Goal: Information Seeking & Learning: Learn about a topic

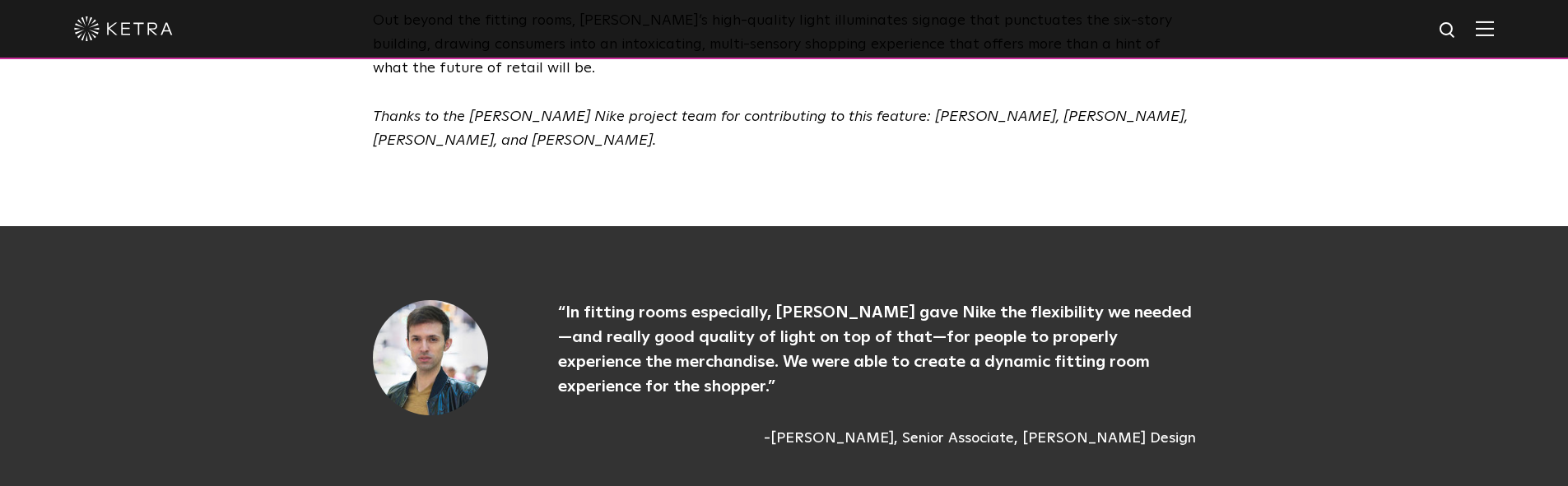
scroll to position [3389, 0]
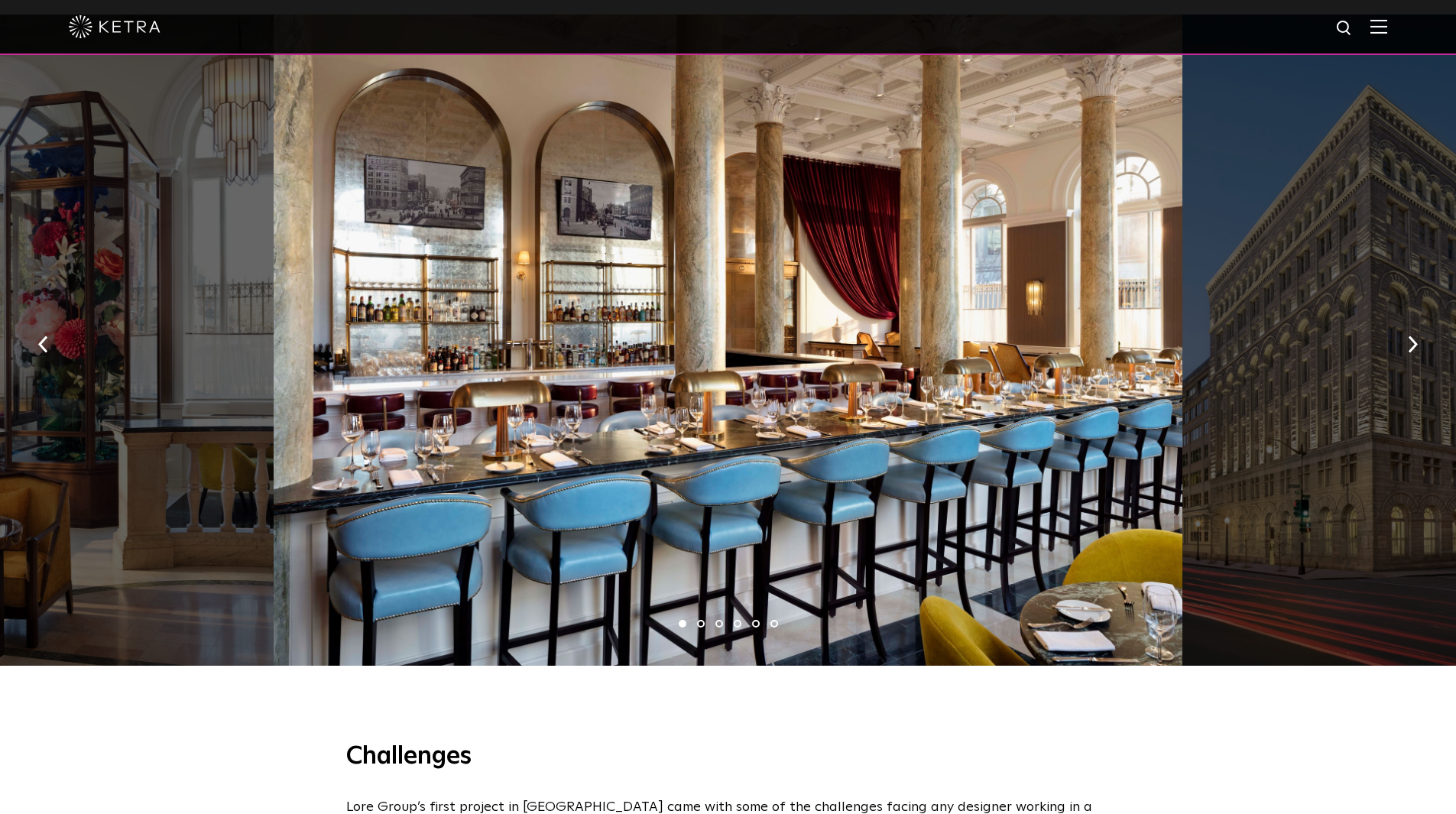
scroll to position [1223, 0]
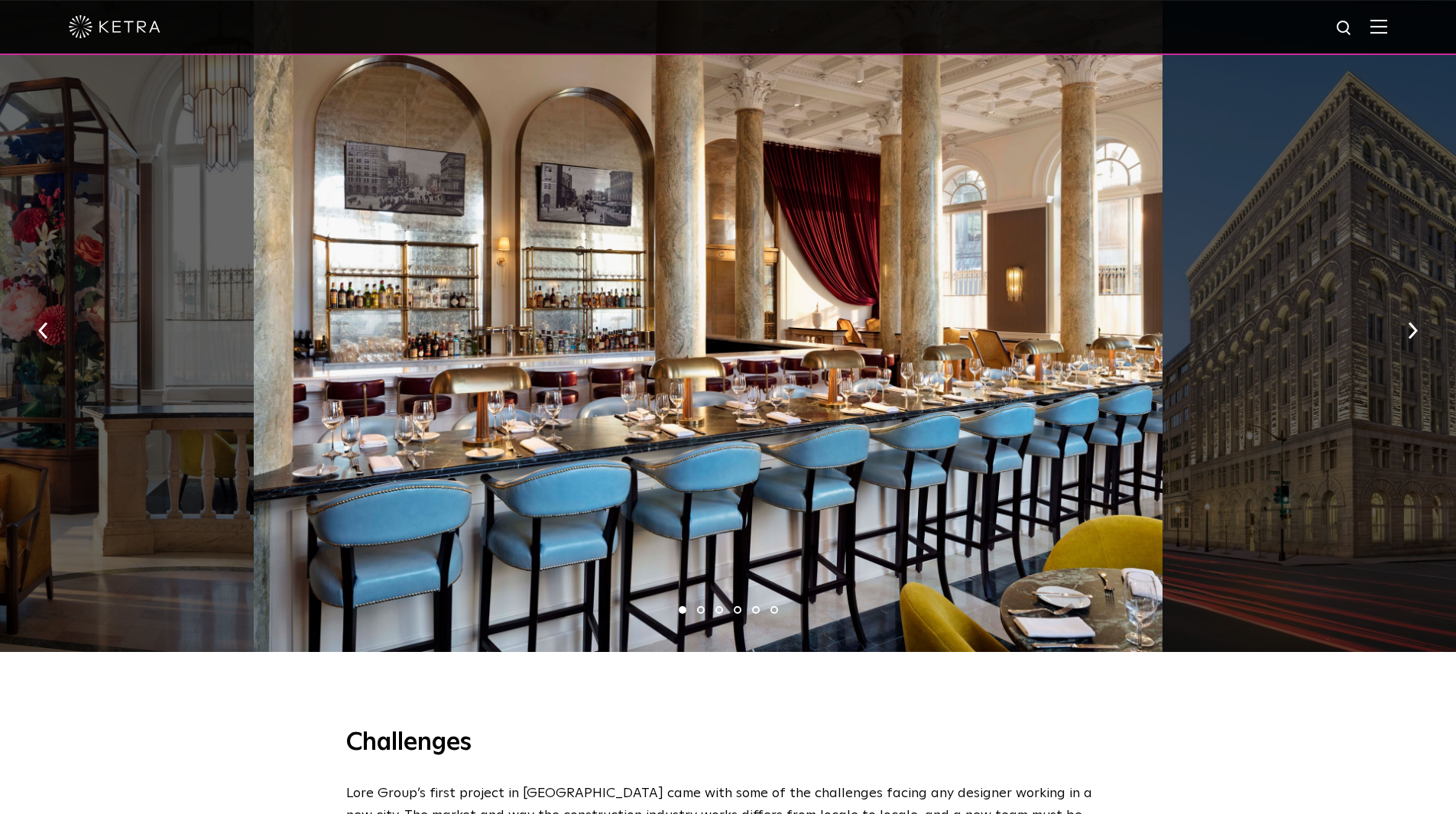
drag, startPoint x: 1006, startPoint y: 391, endPoint x: 587, endPoint y: 391, distance: 419.0
click at [596, 394] on div at bounding box center [708, 326] width 909 height 651
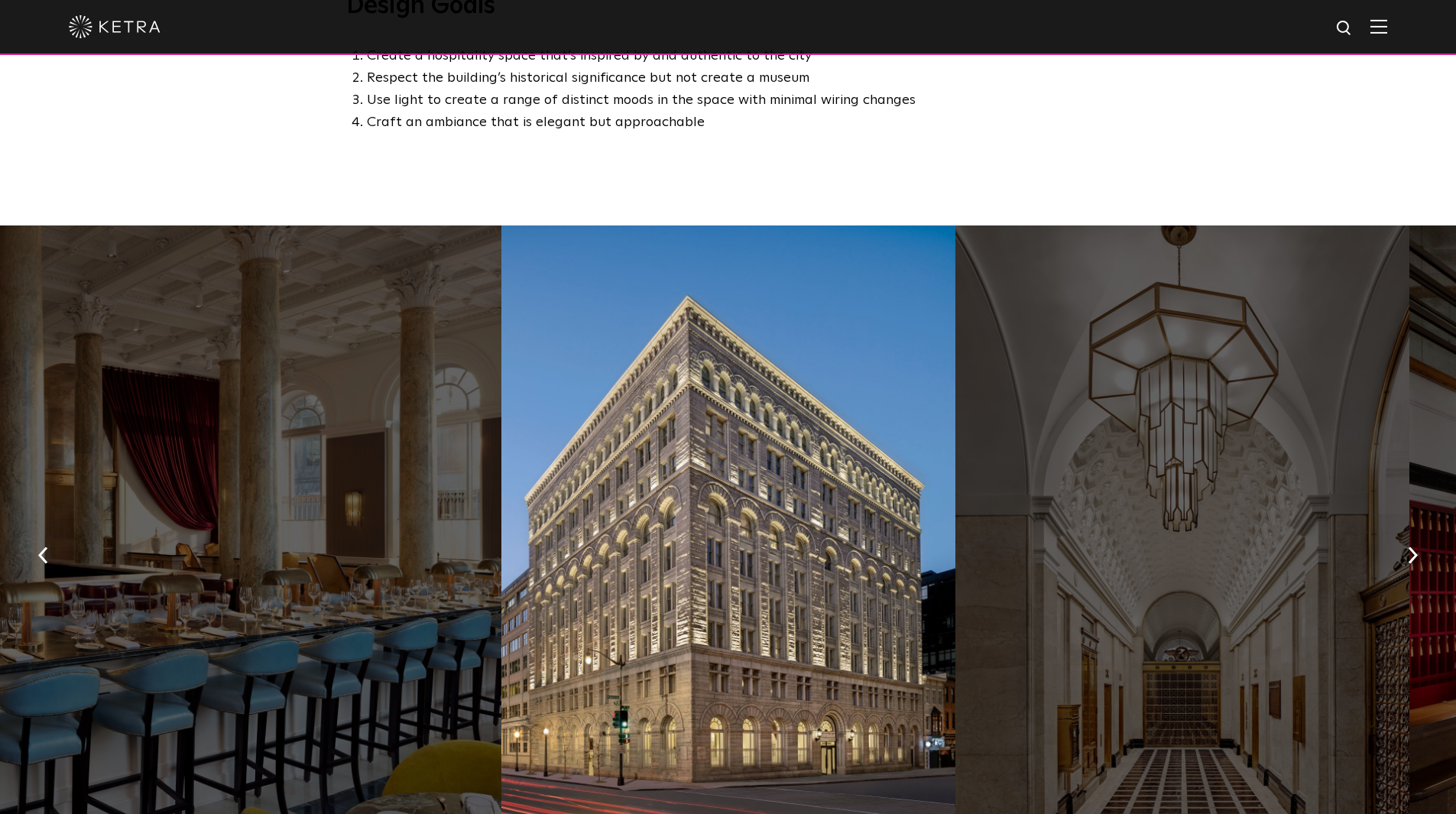
scroll to position [1147, 0]
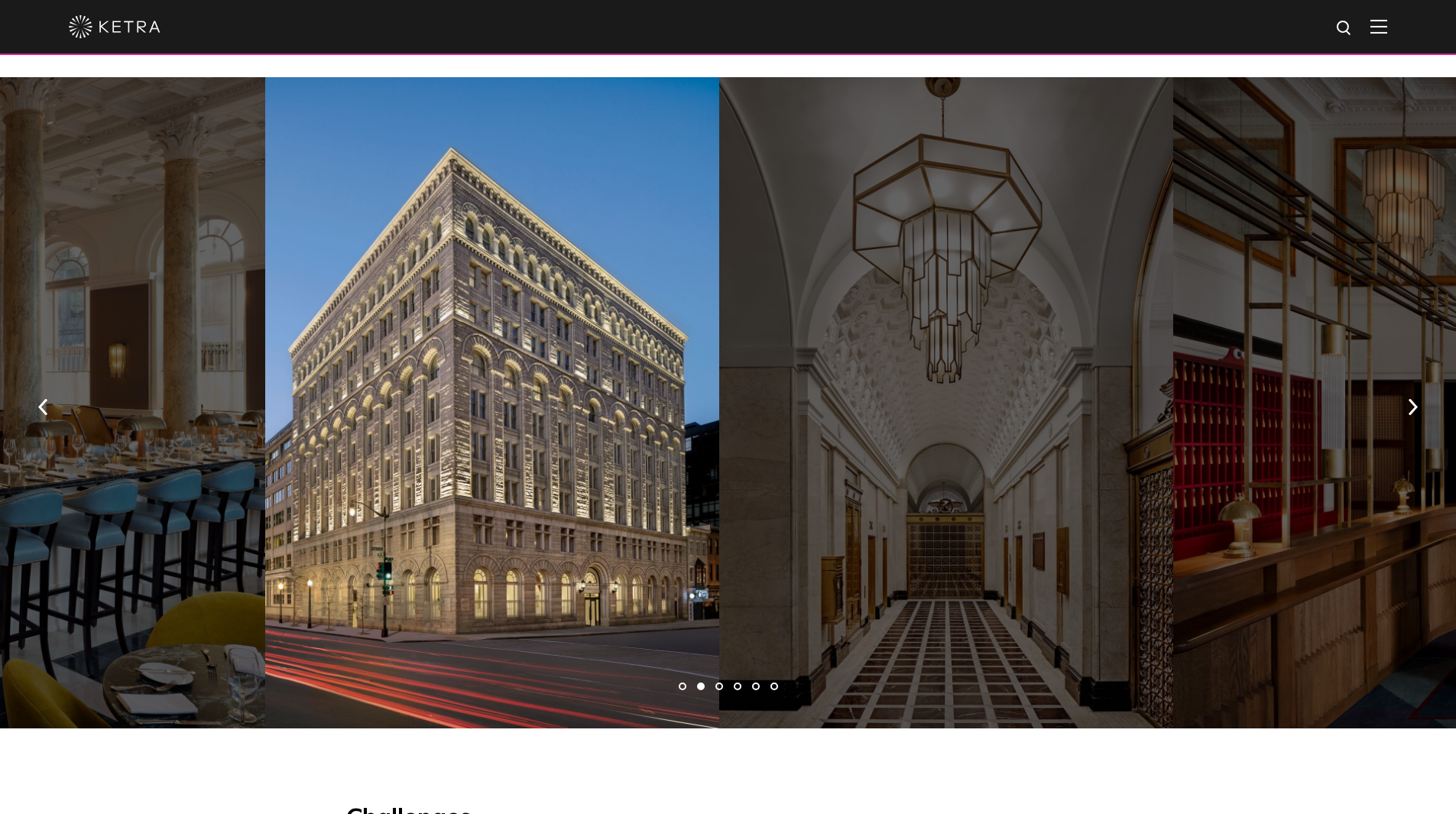
drag, startPoint x: 852, startPoint y: 330, endPoint x: 528, endPoint y: 289, distance: 326.6
click at [590, 304] on div at bounding box center [492, 402] width 454 height 651
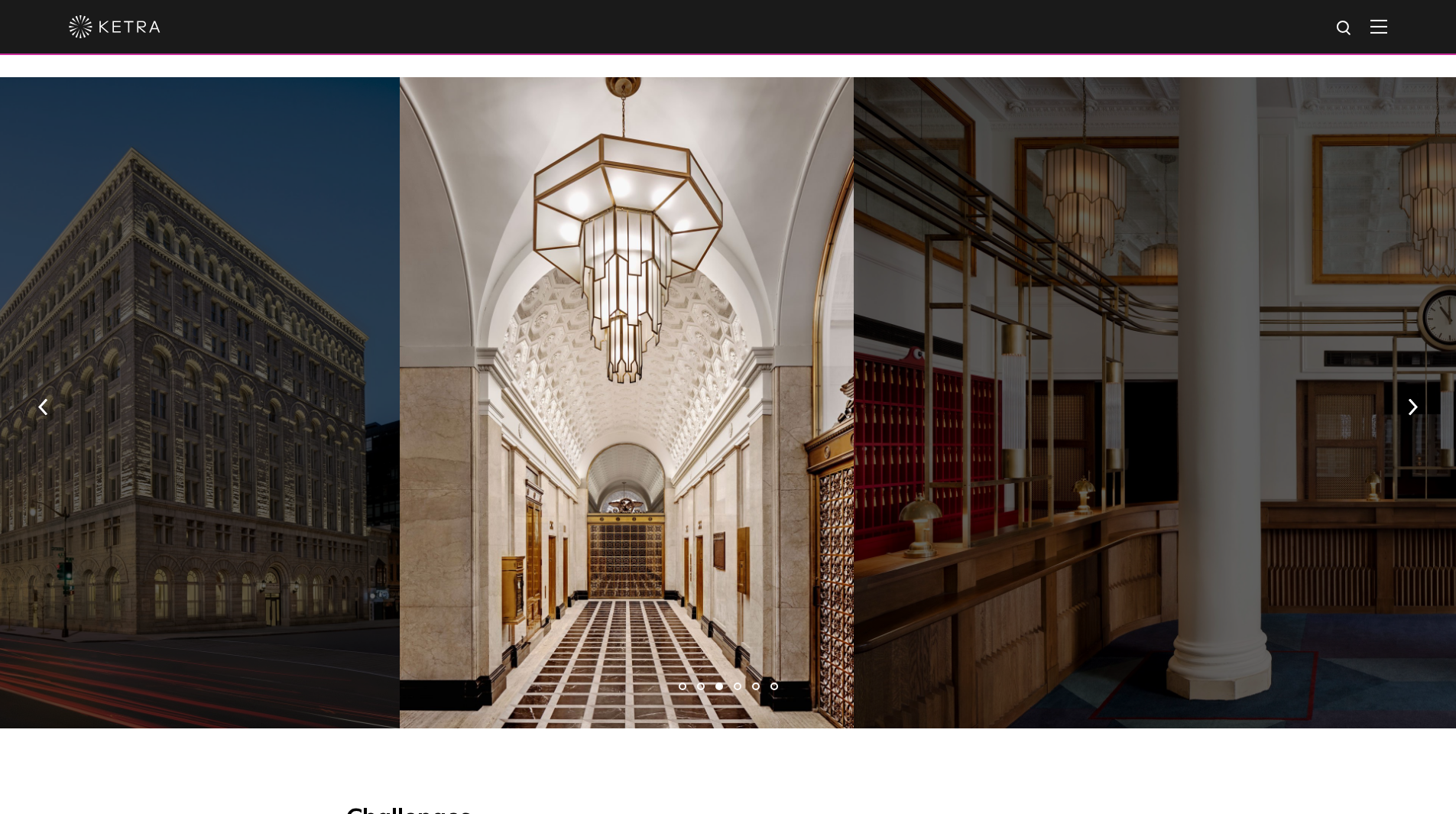
drag, startPoint x: 867, startPoint y: 350, endPoint x: 698, endPoint y: 340, distance: 169.3
click at [854, 350] on div at bounding box center [1308, 402] width 909 height 651
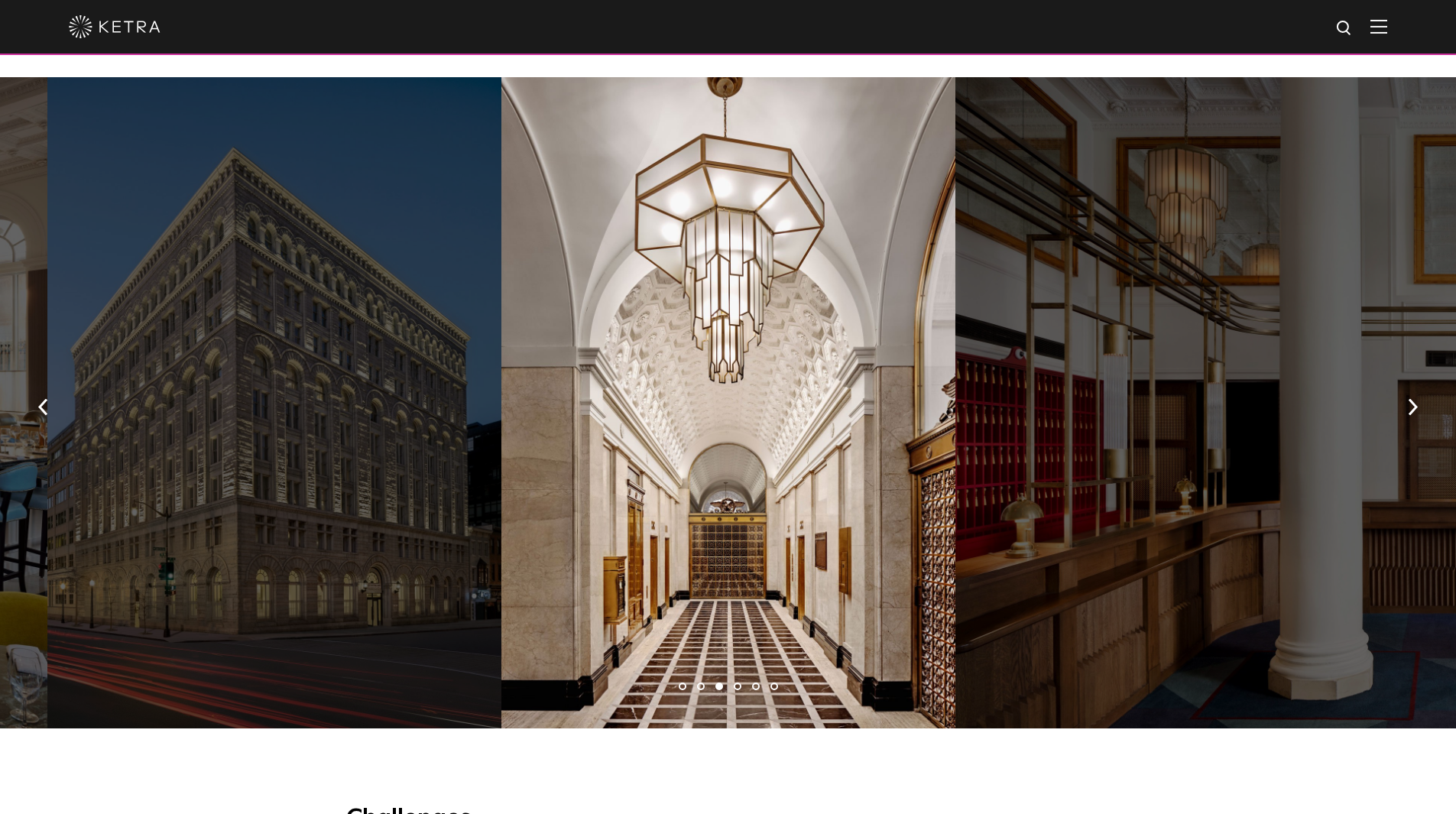
drag, startPoint x: 610, startPoint y: 336, endPoint x: 384, endPoint y: 298, distance: 229.2
click at [955, 323] on div at bounding box center [1409, 402] width 909 height 651
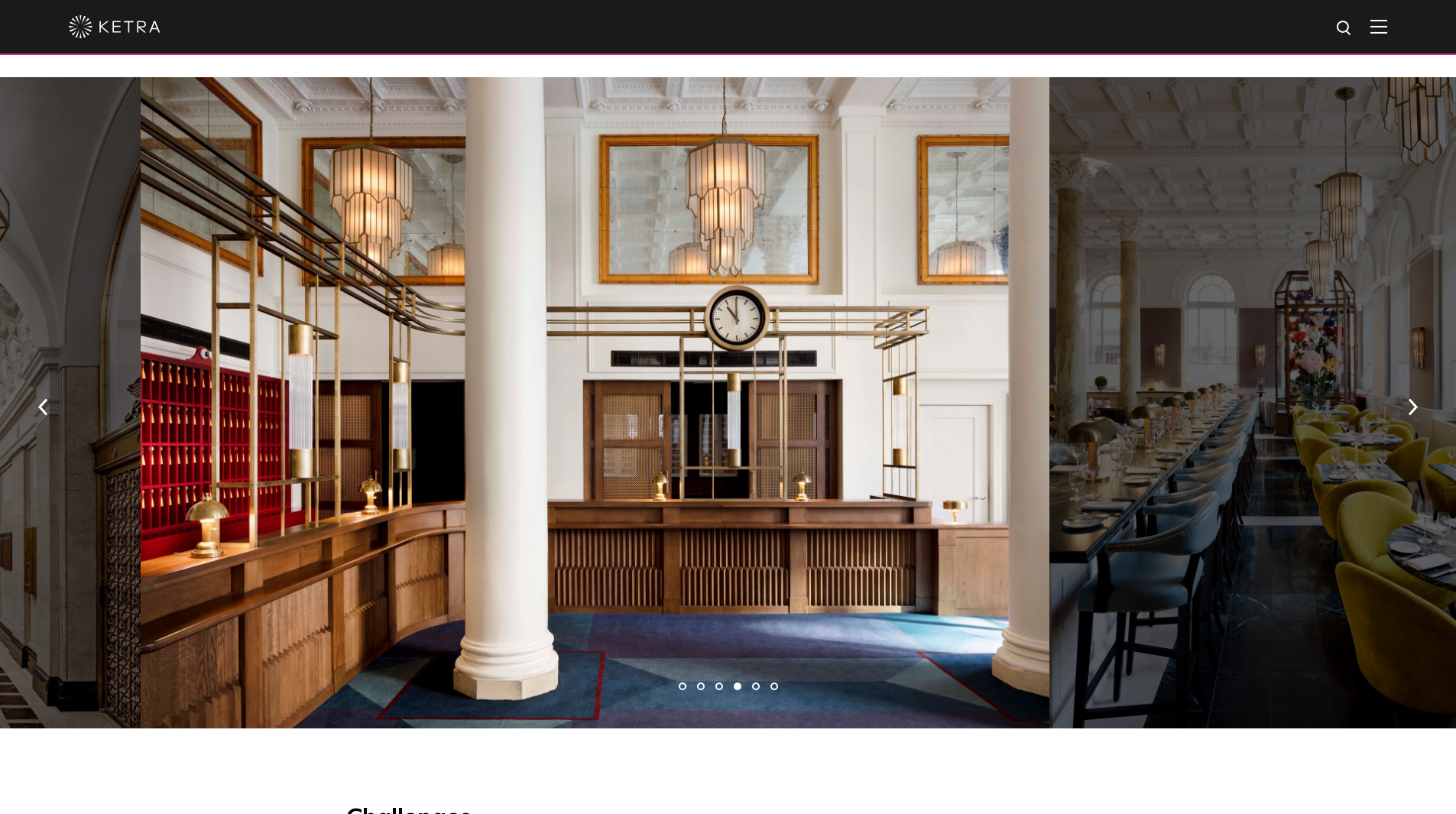
drag, startPoint x: 748, startPoint y: 336, endPoint x: 511, endPoint y: 321, distance: 237.5
click at [594, 336] on div at bounding box center [594, 402] width 909 height 651
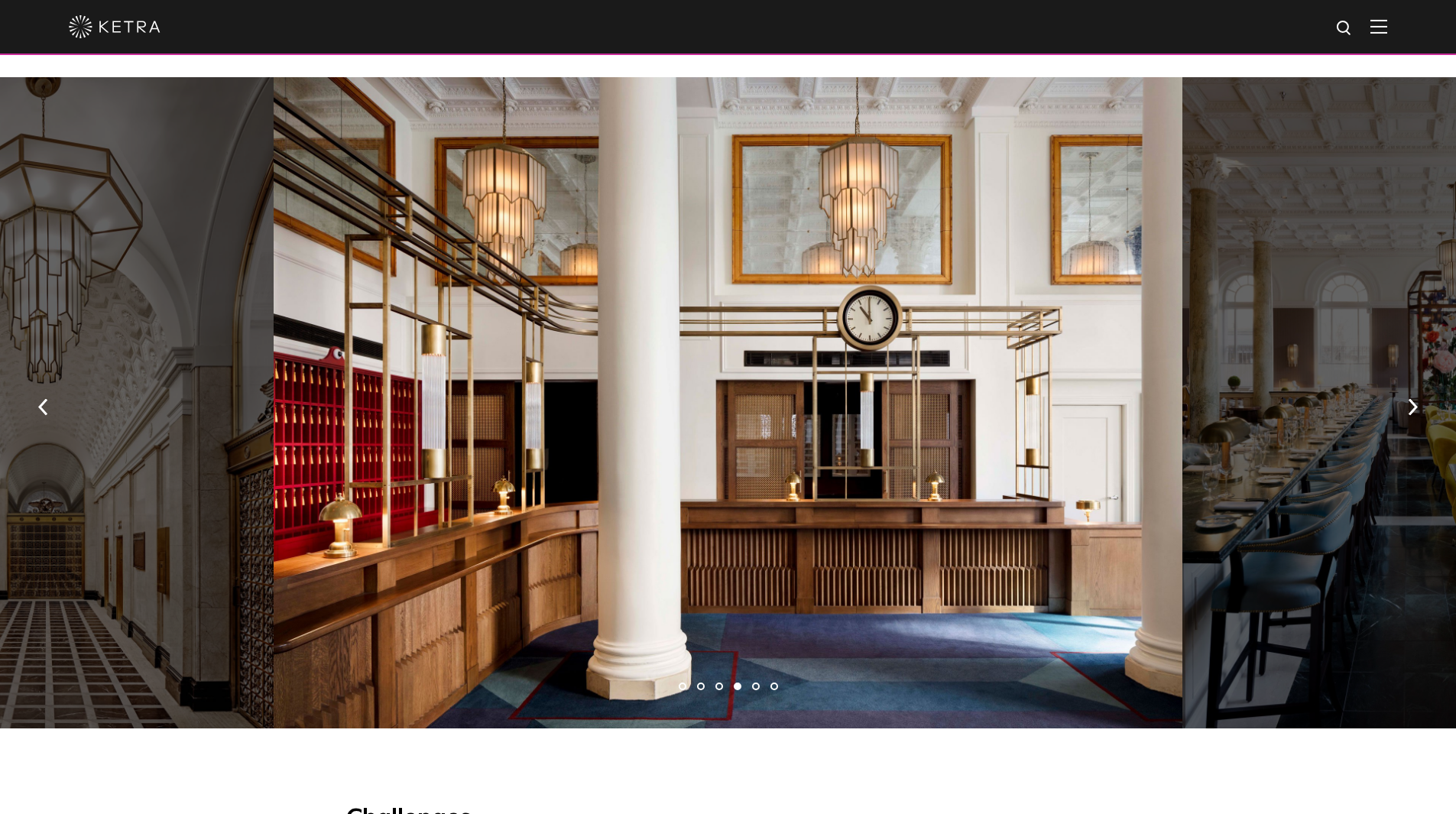
drag, startPoint x: 894, startPoint y: 383, endPoint x: 211, endPoint y: 315, distance: 686.4
click at [273, 324] on div at bounding box center [727, 402] width 909 height 651
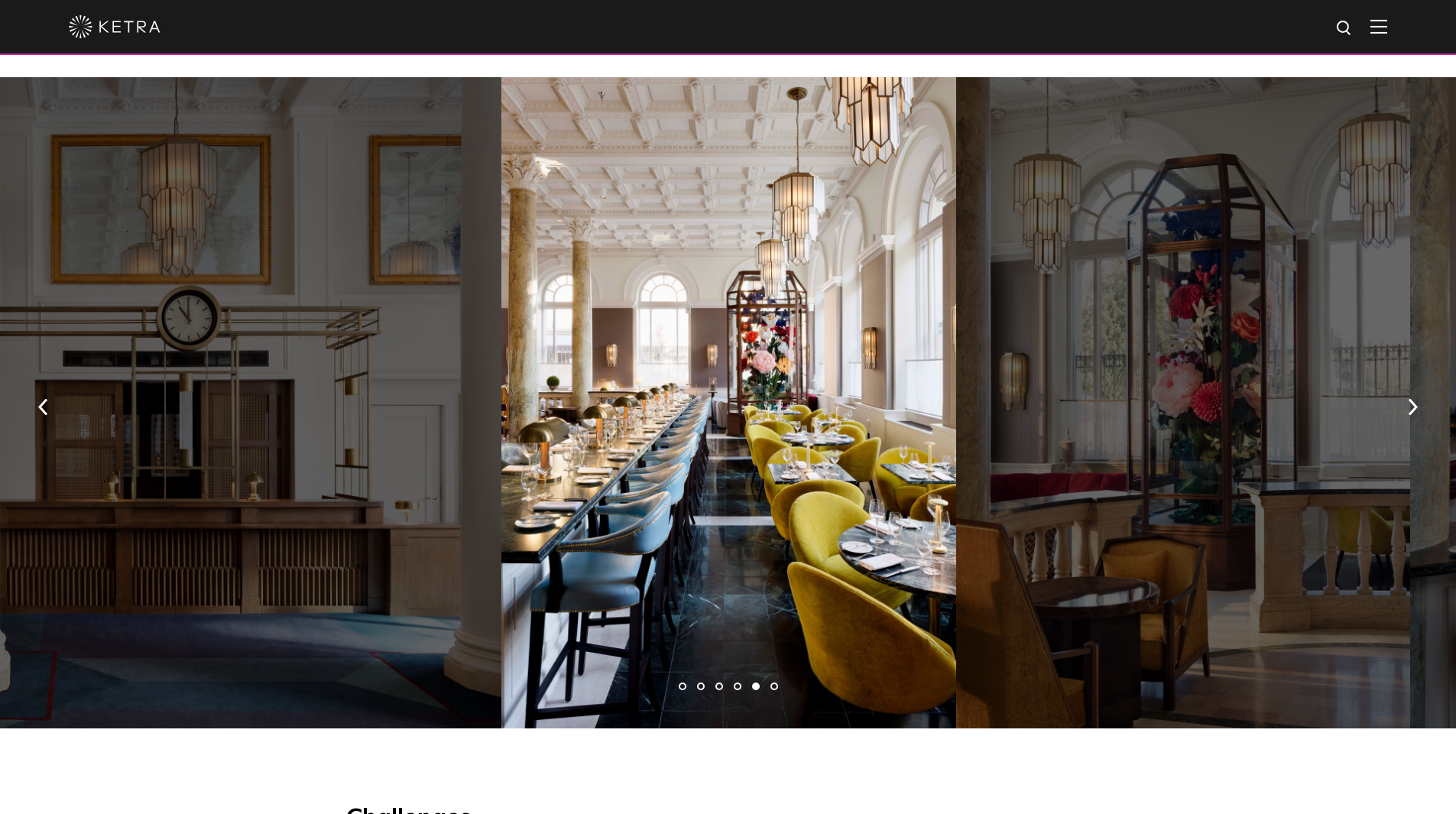
click at [501, 357] on div at bounding box center [728, 402] width 454 height 651
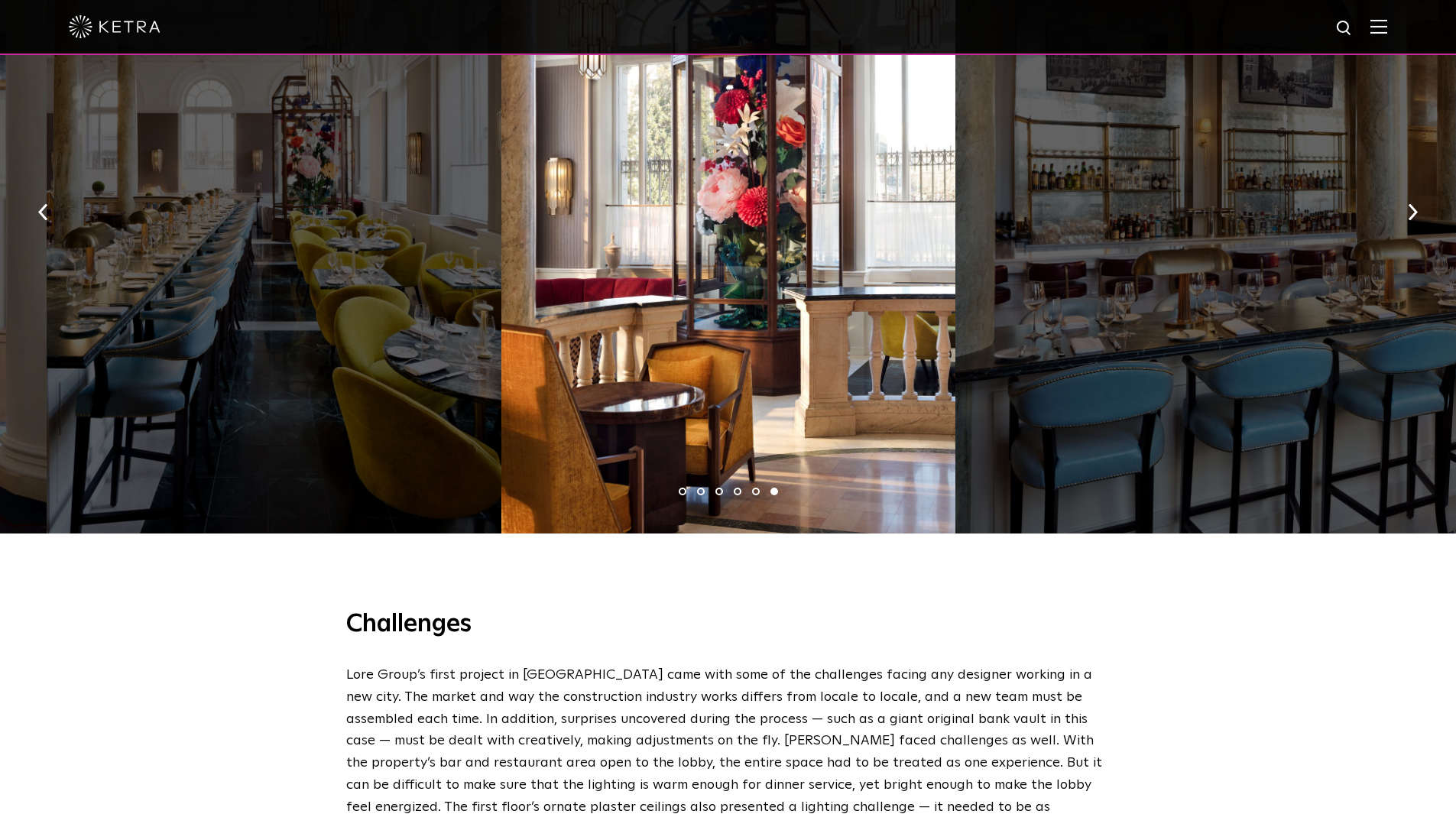
scroll to position [1223, 0]
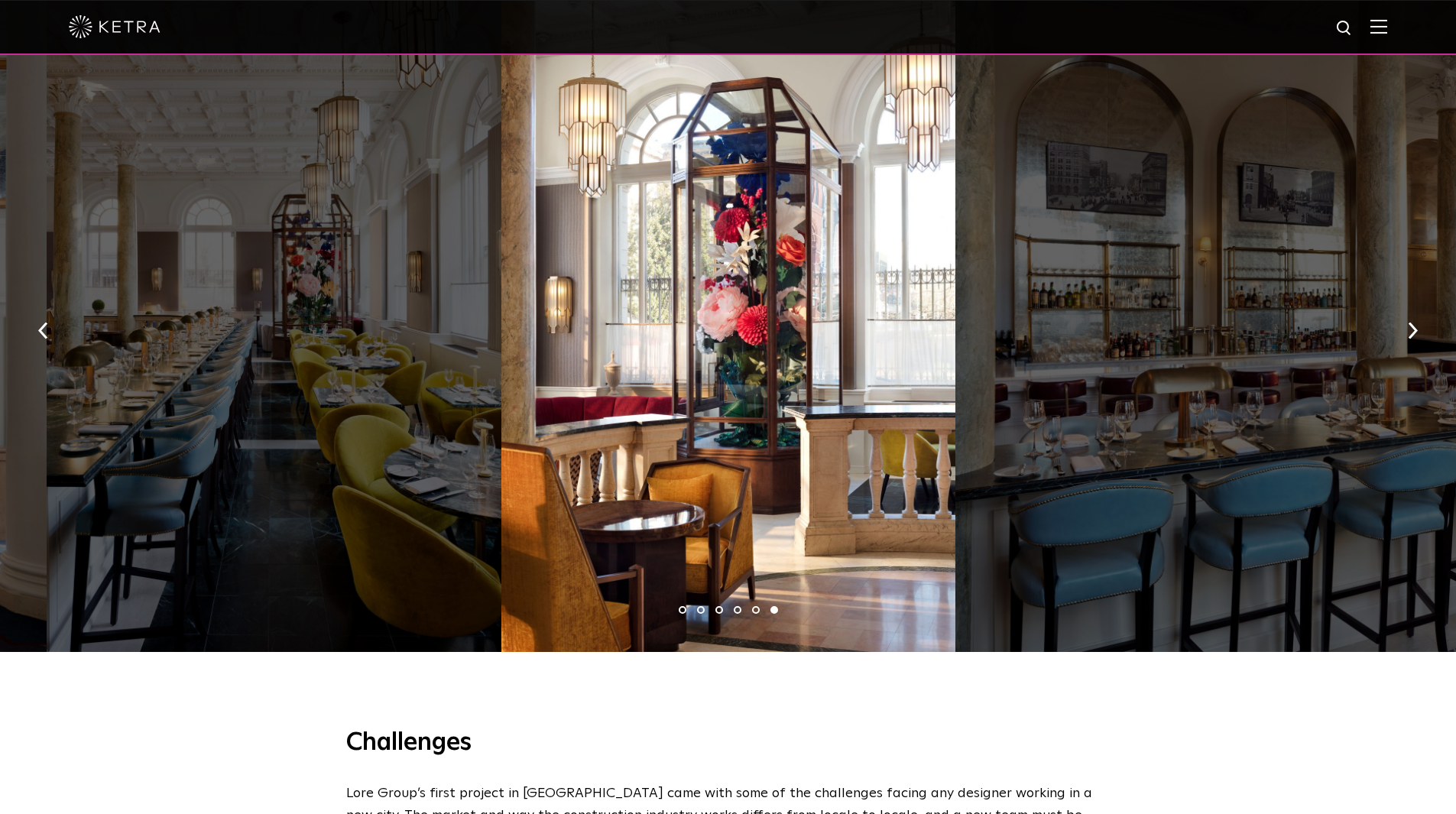
drag, startPoint x: 937, startPoint y: 421, endPoint x: 451, endPoint y: 365, distance: 489.2
click at [614, 385] on div at bounding box center [728, 326] width 454 height 651
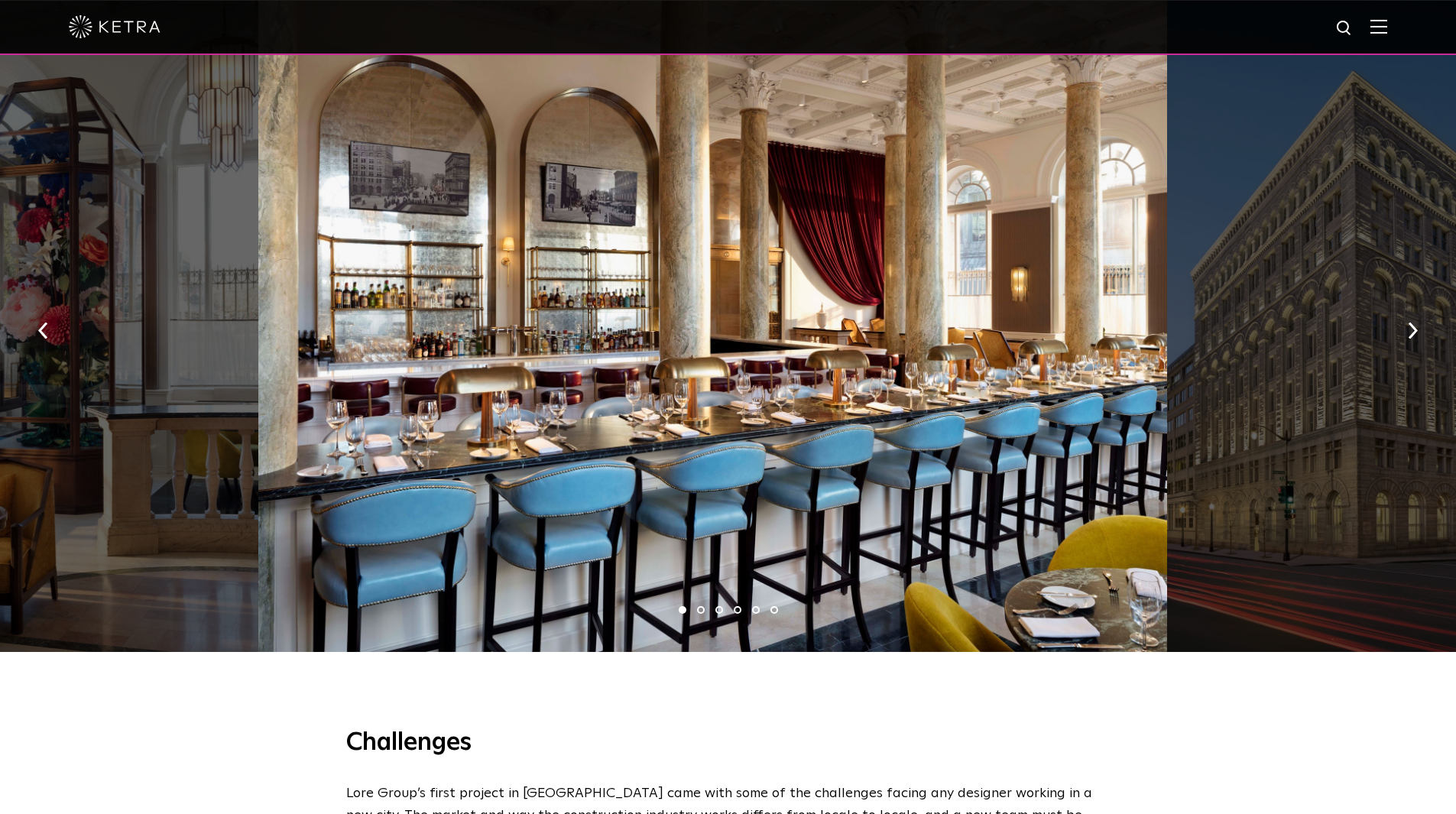
drag, startPoint x: 960, startPoint y: 419, endPoint x: 388, endPoint y: 349, distance: 576.3
click at [578, 375] on div at bounding box center [712, 326] width 909 height 651
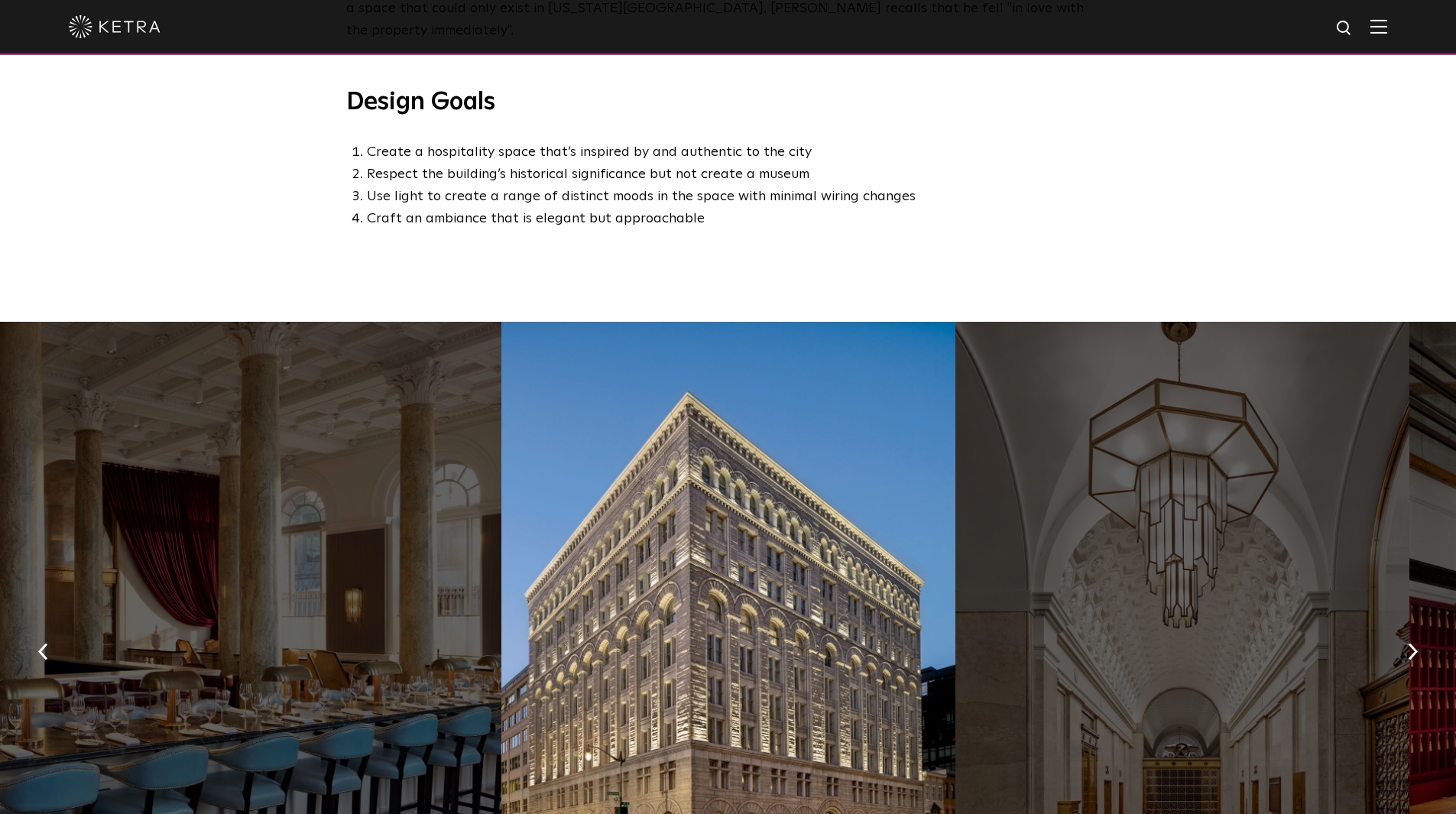
scroll to position [1147, 0]
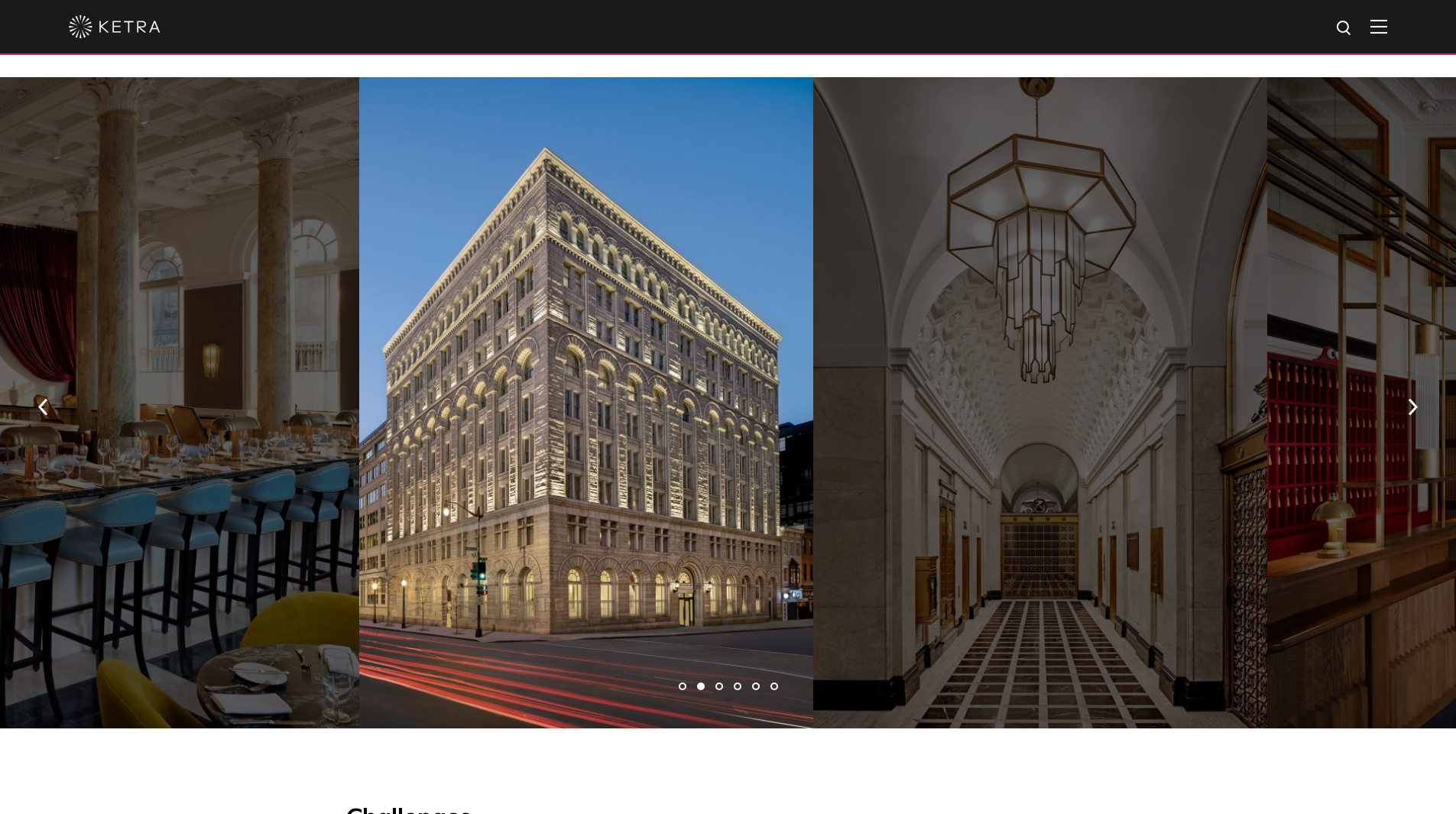
drag, startPoint x: 620, startPoint y: 446, endPoint x: 522, endPoint y: 440, distance: 98.2
click at [570, 446] on div at bounding box center [586, 402] width 454 height 651
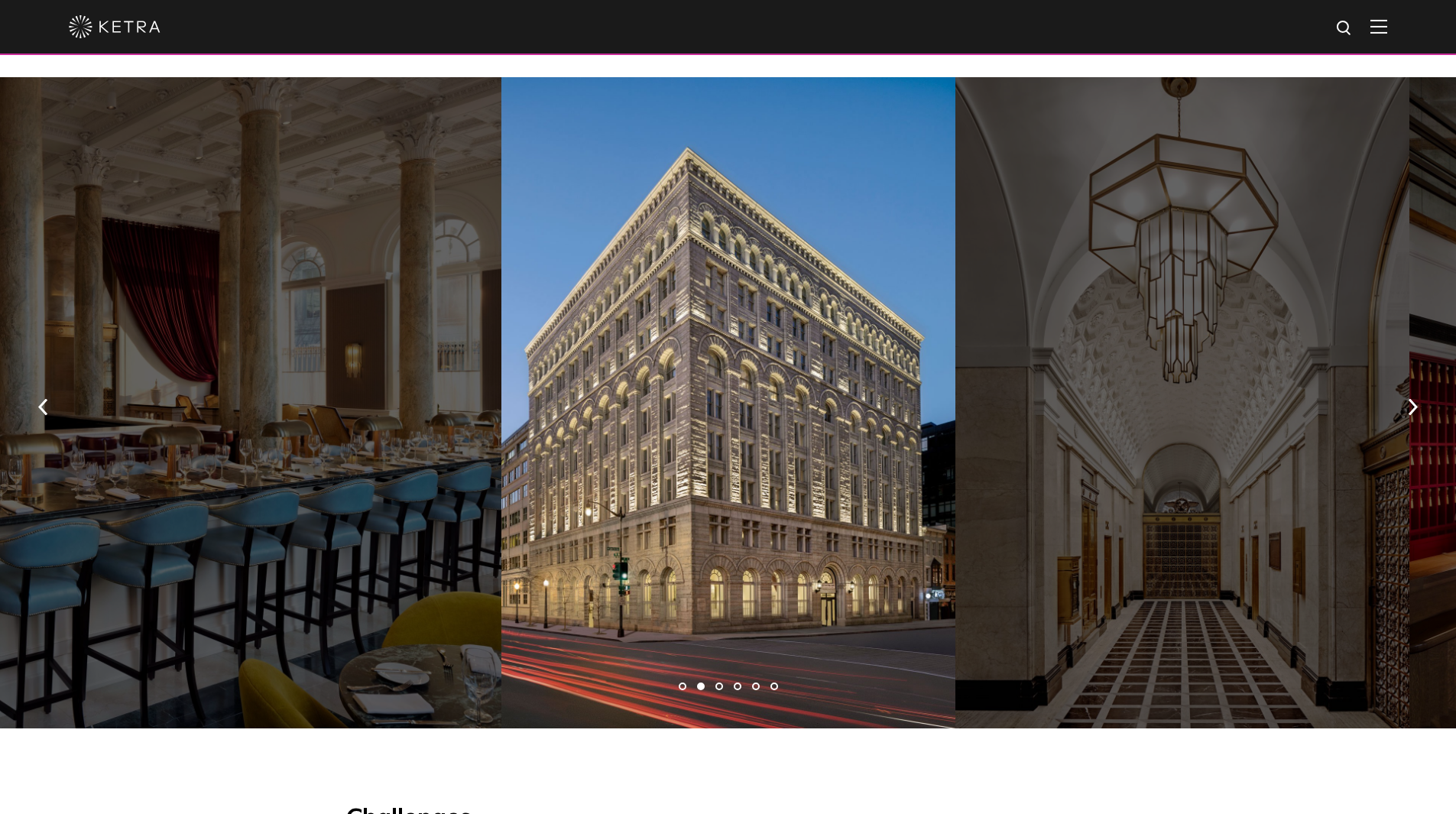
drag, startPoint x: 587, startPoint y: 428, endPoint x: 364, endPoint y: 395, distance: 225.4
click at [501, 411] on div at bounding box center [728, 402] width 454 height 651
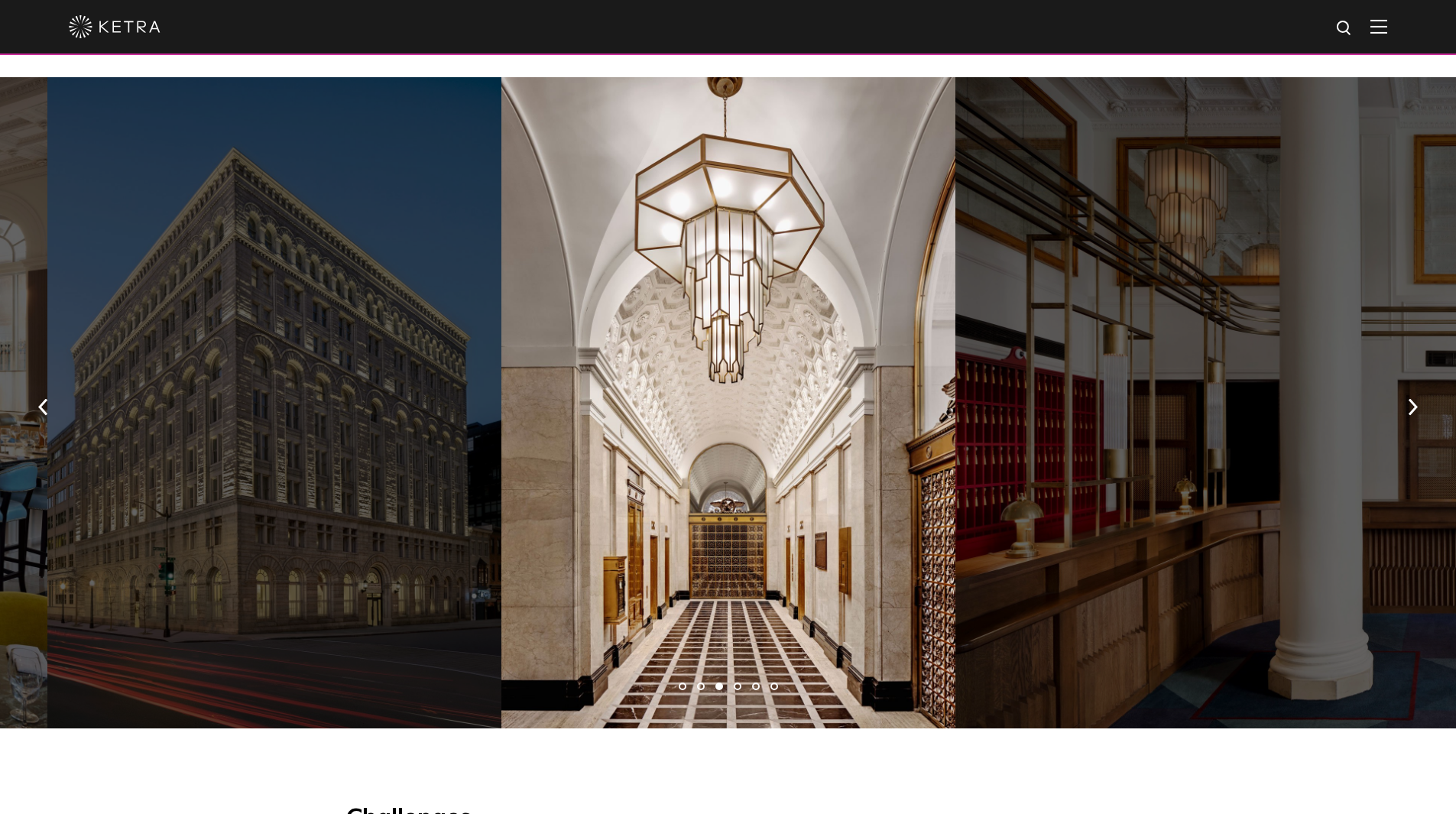
drag, startPoint x: 854, startPoint y: 394, endPoint x: 354, endPoint y: 395, distance: 500.0
click at [501, 399] on div at bounding box center [728, 402] width 454 height 651
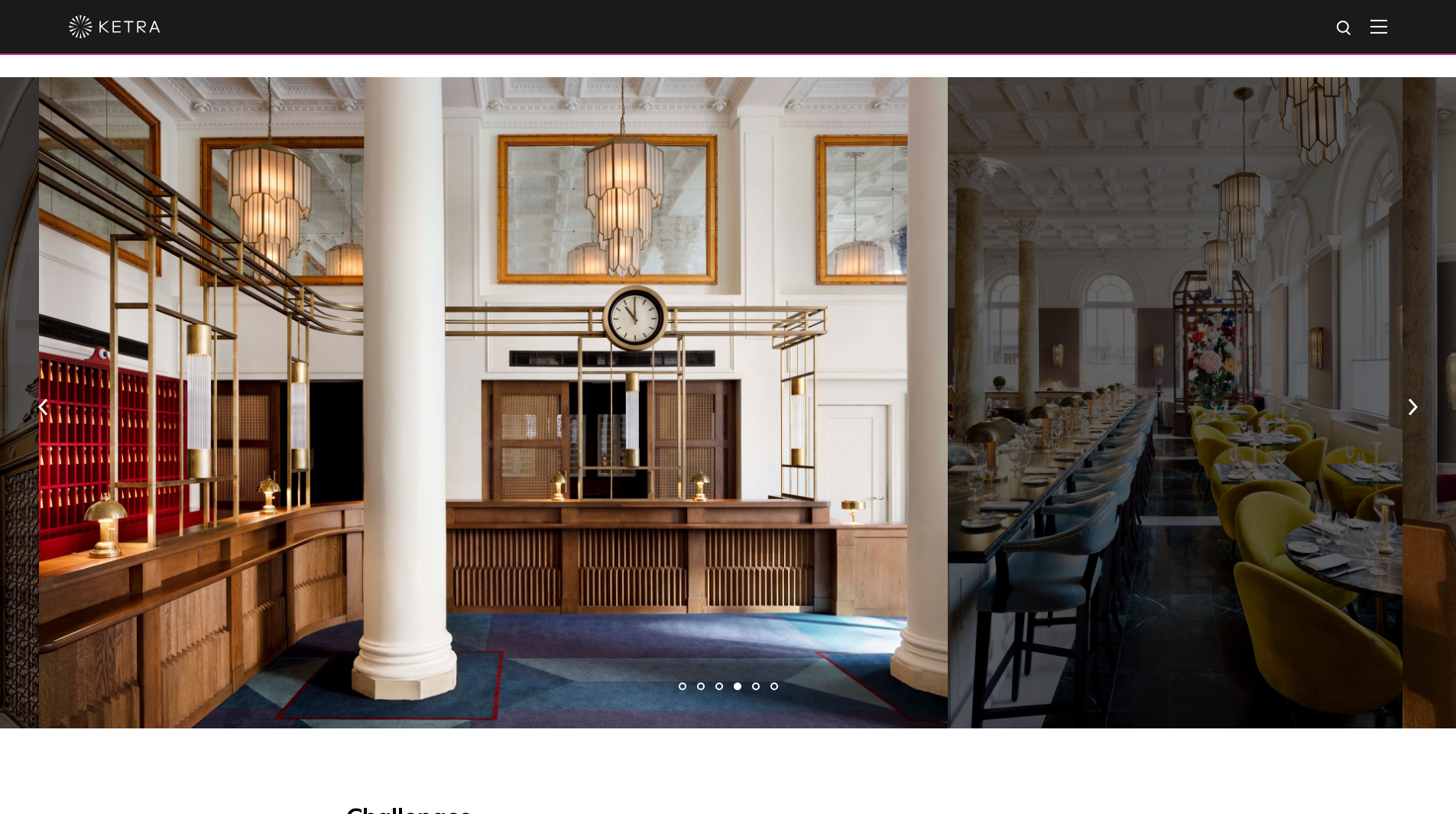
drag, startPoint x: 667, startPoint y: 431, endPoint x: 421, endPoint y: 426, distance: 246.1
click at [459, 431] on div at bounding box center [493, 402] width 909 height 651
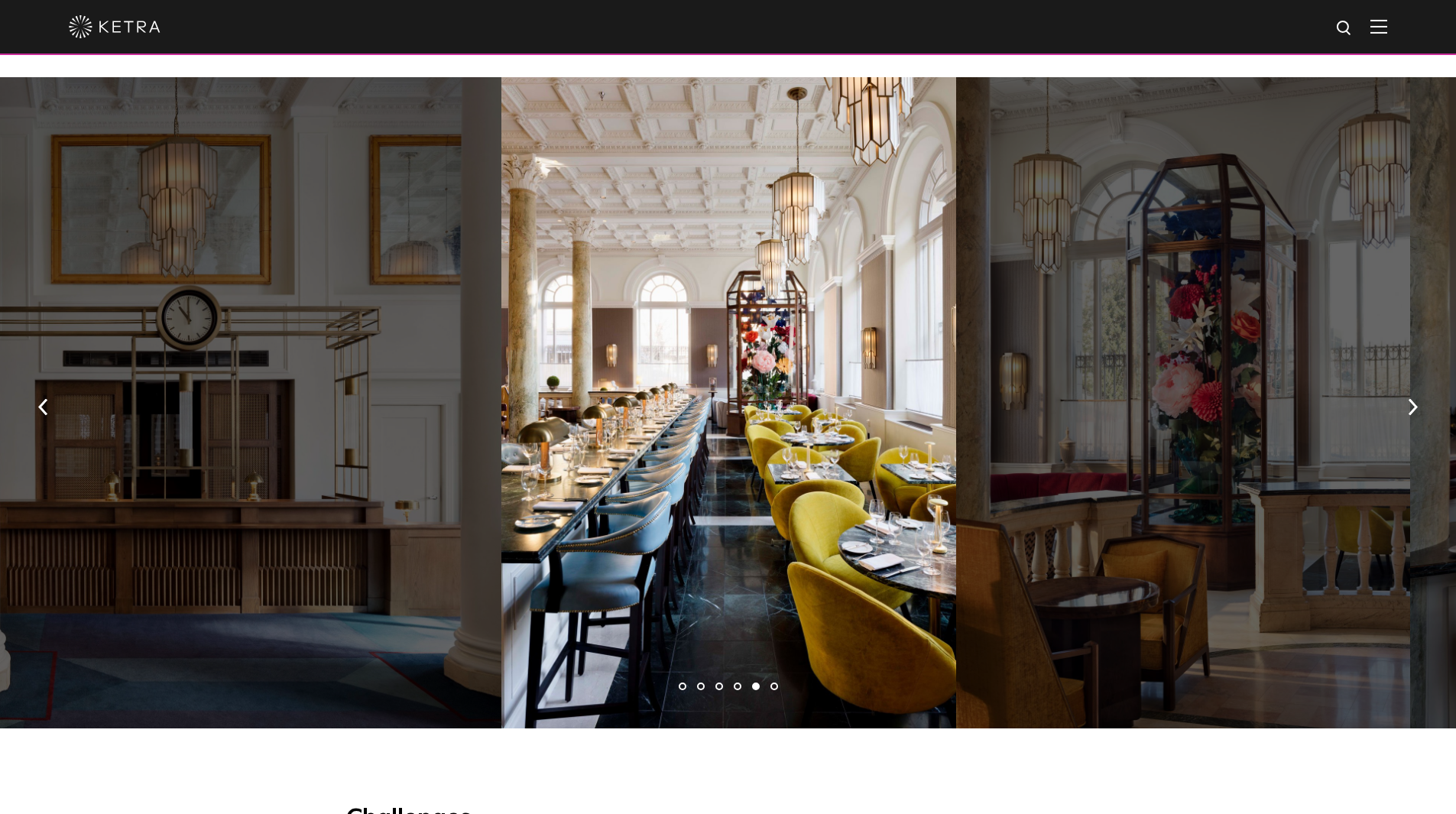
drag, startPoint x: 787, startPoint y: 489, endPoint x: 488, endPoint y: 479, distance: 299.2
click at [623, 469] on div at bounding box center [728, 402] width 454 height 651
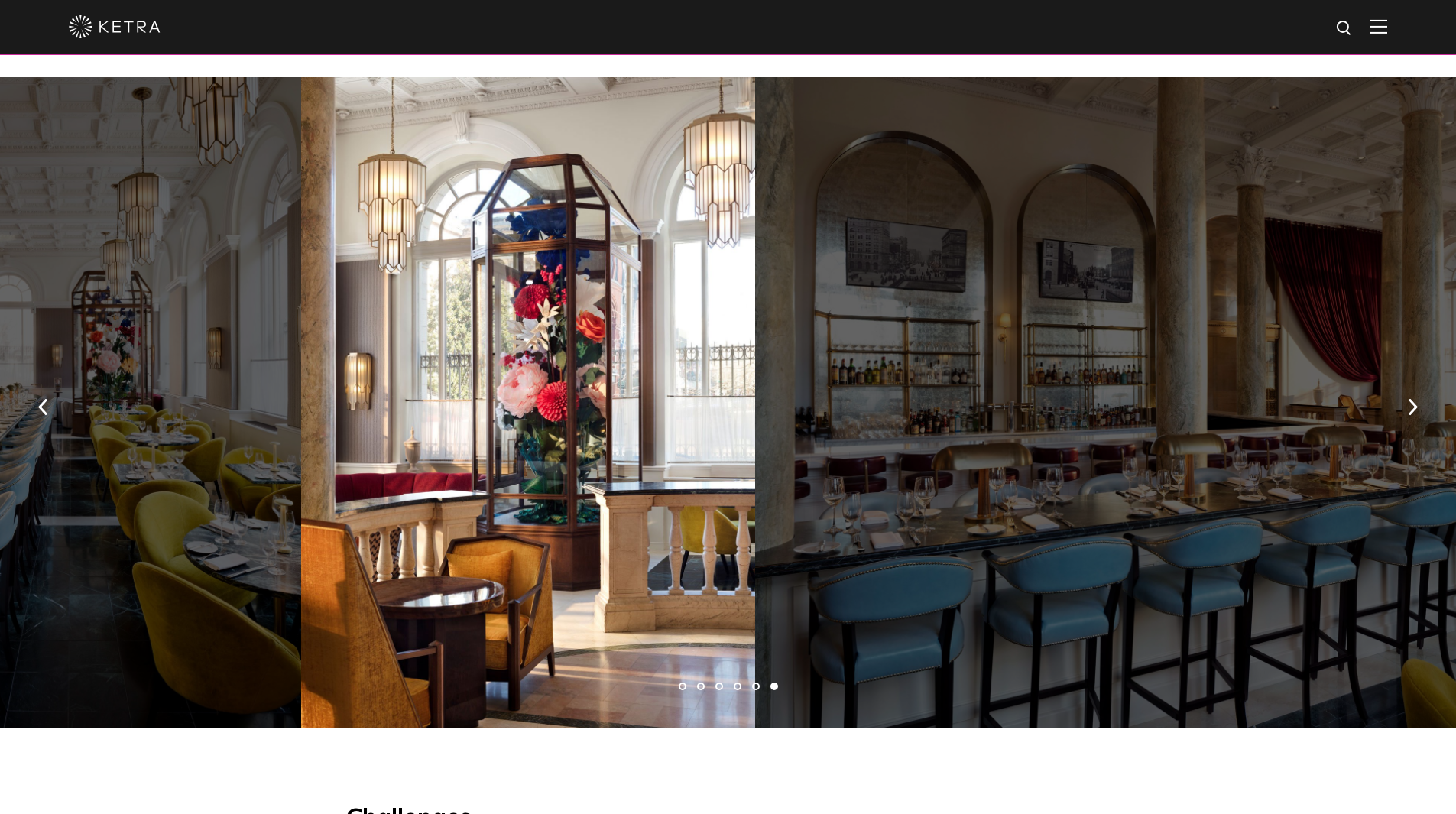
drag, startPoint x: 881, startPoint y: 412, endPoint x: 611, endPoint y: 396, distance: 270.5
click at [620, 400] on div at bounding box center [528, 402] width 454 height 651
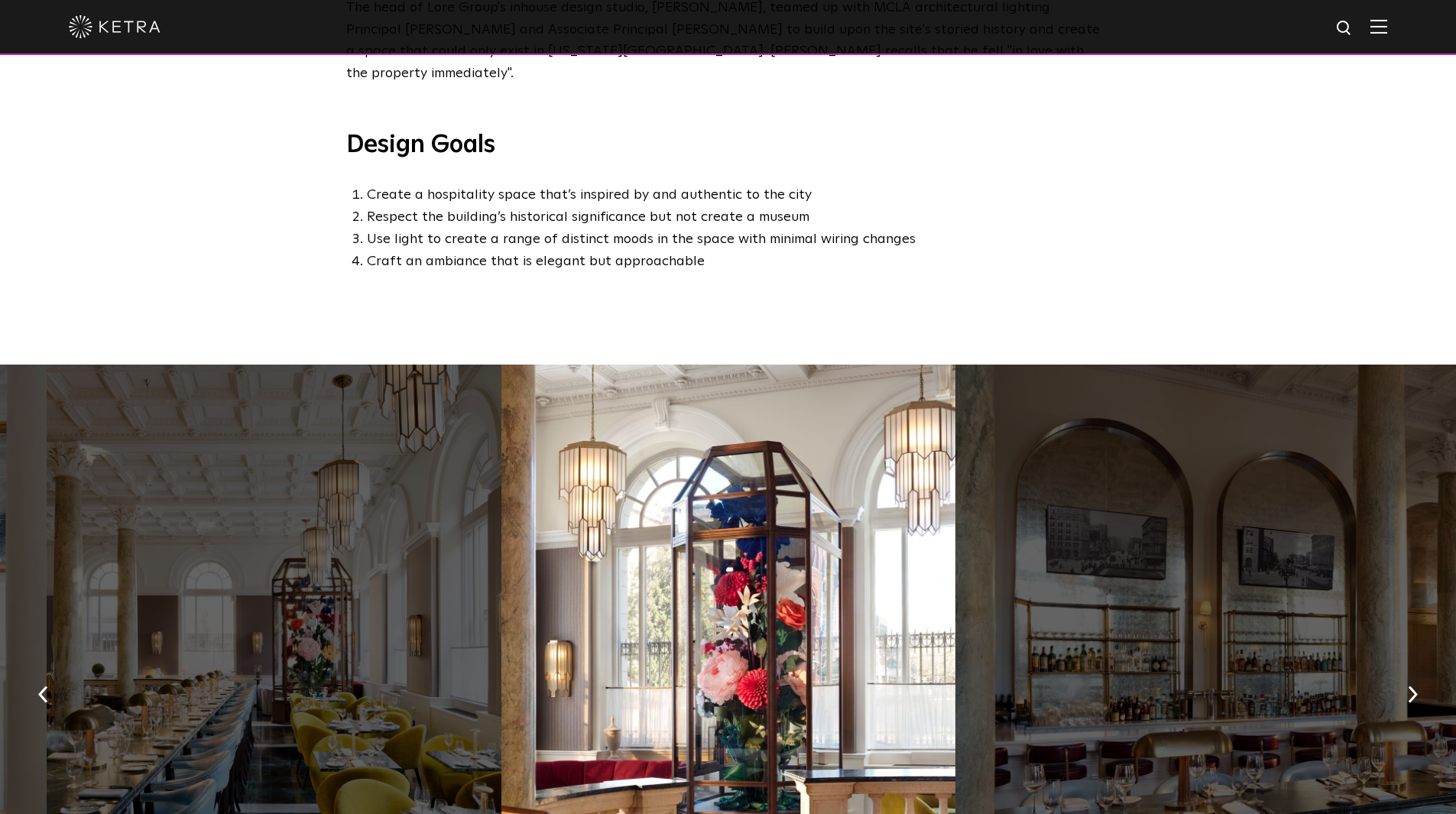
scroll to position [994, 0]
